Goal: Use online tool/utility: Use online tool/utility

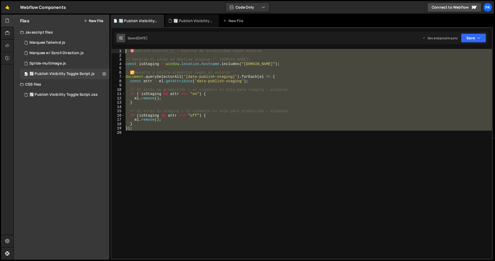
click at [118, 33] on div "Debug Explain Copy 🔄 Publish Visibility Toggle Script.js 🔄 Publish Visibility T…" at bounding box center [301, 138] width 383 height 246
type textarea "// 🎯 publish-control.js — Control de visibilidad según entorno"
click at [102, 73] on button at bounding box center [104, 73] width 9 height 9
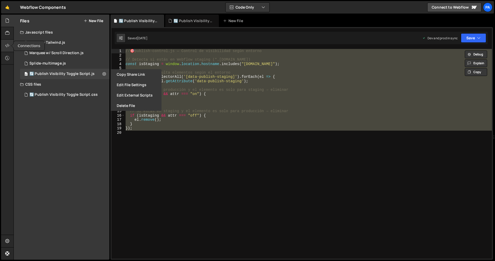
click at [7, 46] on icon at bounding box center [7, 46] width 4 height 6
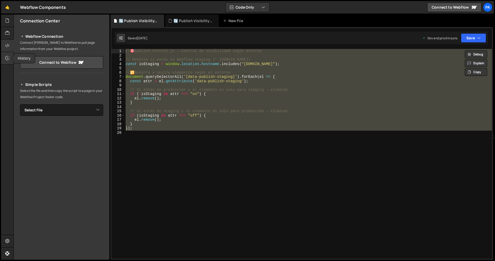
click at [9, 57] on icon at bounding box center [7, 58] width 4 height 6
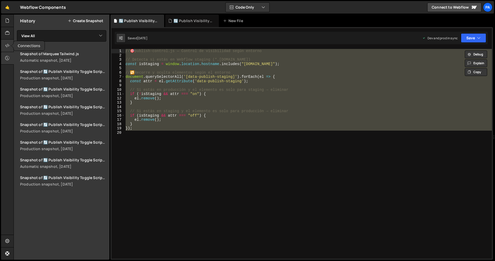
click at [7, 47] on icon at bounding box center [7, 46] width 4 height 6
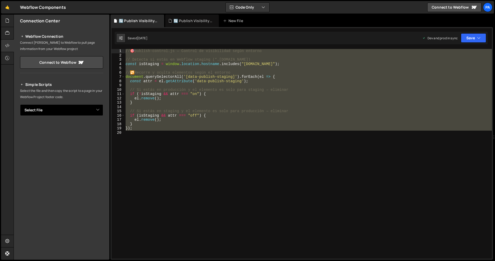
click at [94, 112] on select "Select File Marquee Tailwind.js Marquee w/ Scroll Direction.[PERSON_NAME]-multi…" at bounding box center [61, 110] width 83 height 11
select select "45767"
click at [20, 105] on select "Select File Marquee Tailwind.js Marquee w/ Scroll Direction.[PERSON_NAME]-multi…" at bounding box center [61, 110] width 83 height 11
click at [100, 131] on button "Button group with nested dropdown" at bounding box center [99, 127] width 7 height 11
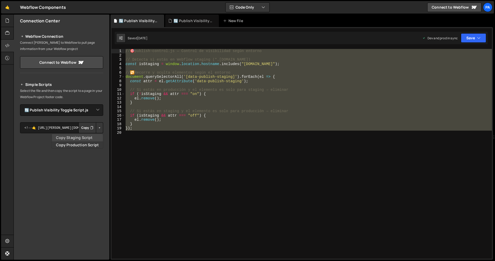
click at [89, 139] on link "Copy Staging Script" at bounding box center [77, 137] width 51 height 7
type textarea "// 🔁 Recorre y oculta elementos según el entorno"
type textarea "const isStaging = window.location.hostname.includes("[DOMAIN_NAME]");"
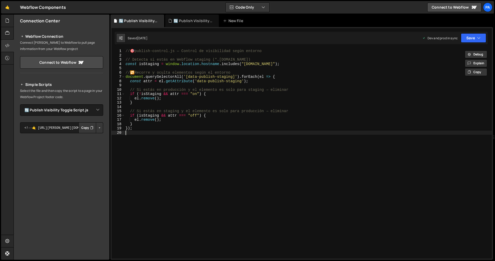
click at [202, 142] on div "// 🎯 publish-control.js — Control de visibilidad según entorno // Detecta si es…" at bounding box center [308, 158] width 367 height 219
type textarea "});"
